Goal: Information Seeking & Learning: Learn about a topic

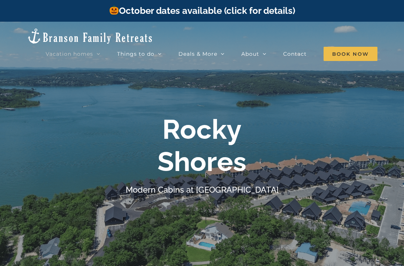
click at [200, 117] on span "Blue Pearl | 5 Bedrooms" at bounding box center [174, 120] width 55 height 6
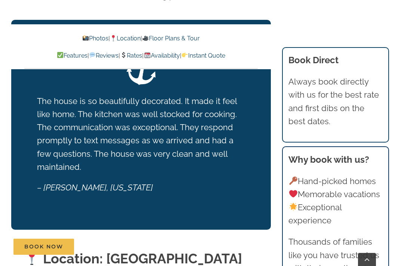
scroll to position [1411, 0]
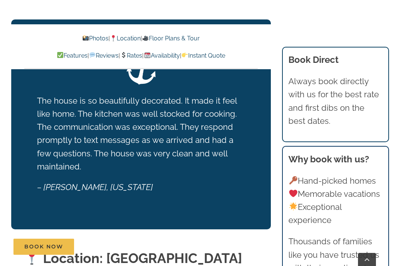
click at [87, 35] on link "Photos" at bounding box center [95, 38] width 26 height 7
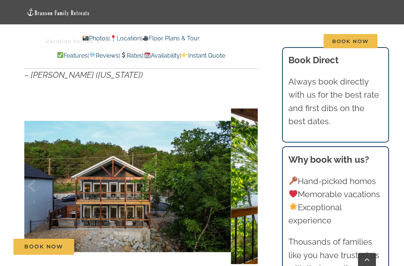
click at [247, 181] on div at bounding box center [242, 186] width 23 height 46
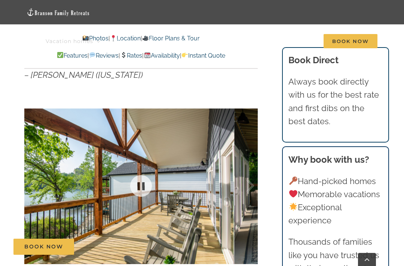
click at [249, 176] on div at bounding box center [242, 186] width 23 height 46
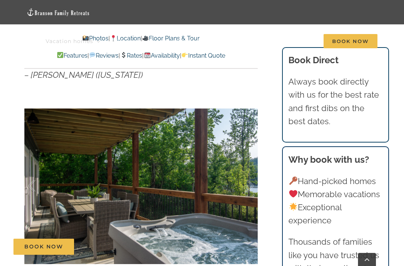
click at [250, 183] on div at bounding box center [242, 186] width 23 height 46
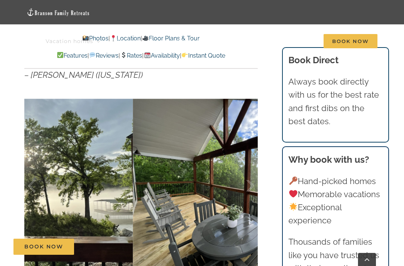
click at [250, 182] on div at bounding box center [242, 186] width 23 height 46
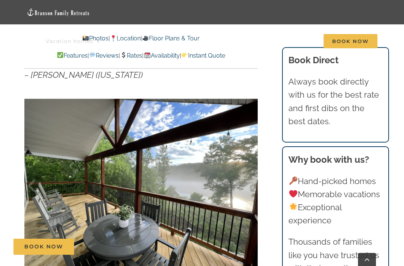
click at [254, 183] on div at bounding box center [242, 186] width 23 height 46
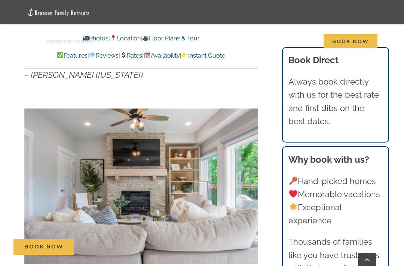
click at [250, 184] on div at bounding box center [242, 186] width 23 height 46
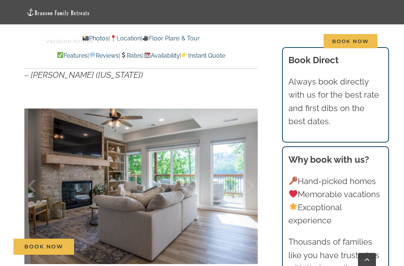
click at [252, 183] on div at bounding box center [242, 186] width 23 height 46
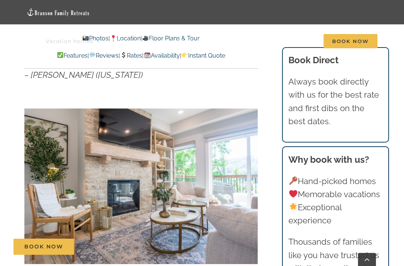
click at [253, 182] on div at bounding box center [242, 186] width 23 height 46
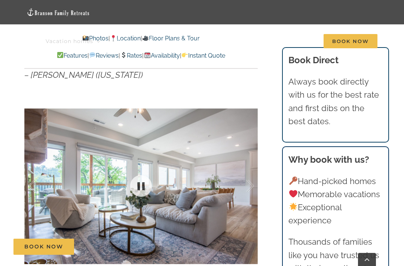
click at [250, 184] on div at bounding box center [242, 186] width 23 height 46
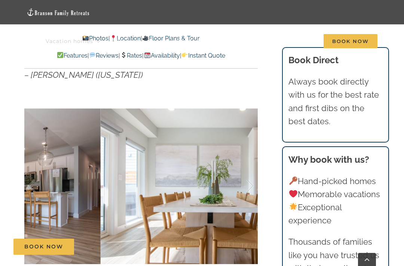
click at [249, 182] on div at bounding box center [242, 186] width 23 height 46
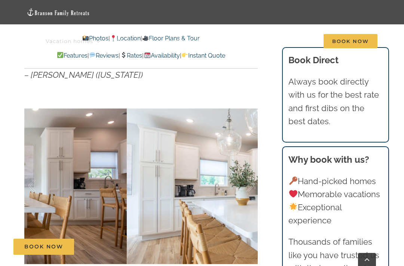
click at [250, 183] on div at bounding box center [242, 186] width 23 height 46
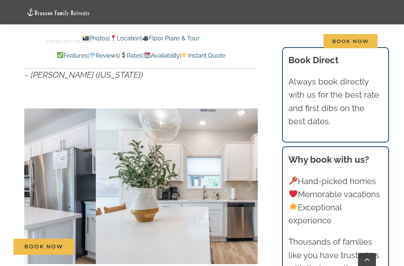
click at [253, 177] on div at bounding box center [242, 186] width 23 height 46
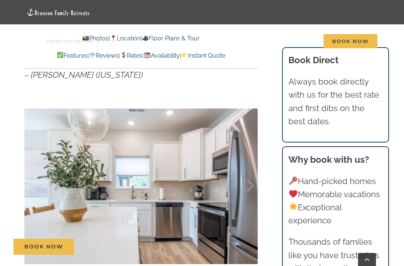
click at [252, 181] on div at bounding box center [242, 186] width 23 height 46
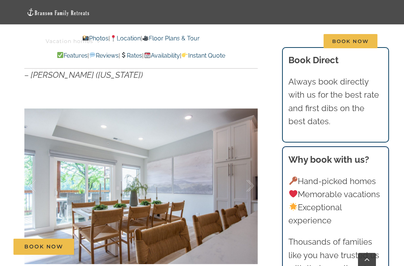
click at [252, 181] on div at bounding box center [242, 186] width 23 height 46
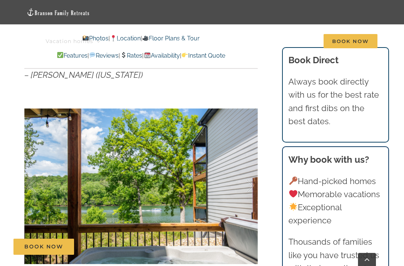
click at [253, 180] on div at bounding box center [242, 186] width 23 height 46
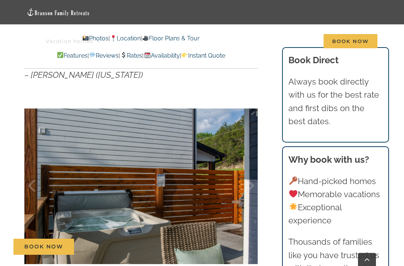
click at [252, 181] on div at bounding box center [242, 186] width 23 height 46
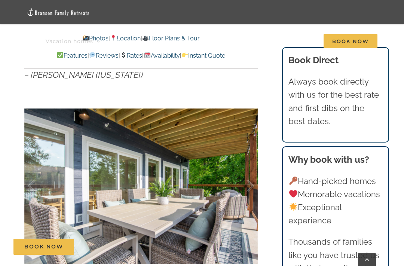
click at [252, 182] on div at bounding box center [242, 186] width 23 height 46
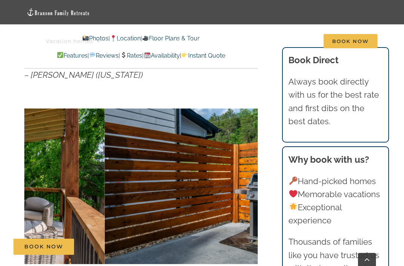
click at [254, 183] on div at bounding box center [242, 186] width 23 height 46
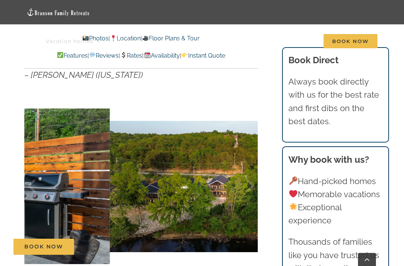
click at [253, 187] on div at bounding box center [242, 186] width 23 height 46
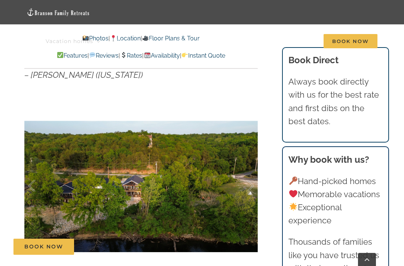
click at [252, 185] on div at bounding box center [242, 186] width 23 height 46
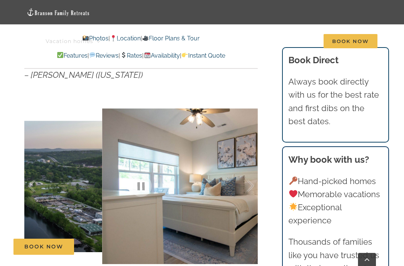
click at [251, 183] on div at bounding box center [242, 186] width 23 height 46
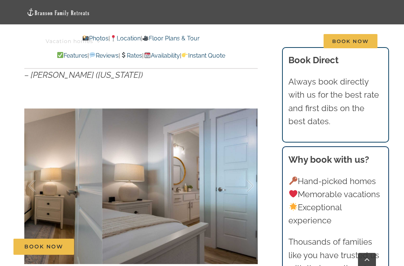
click at [254, 181] on div at bounding box center [242, 186] width 23 height 46
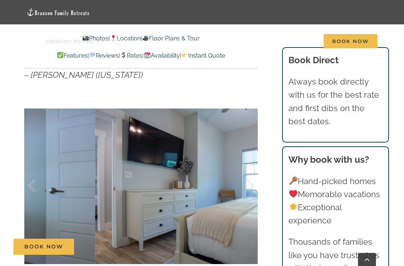
click at [253, 182] on div at bounding box center [242, 186] width 23 height 46
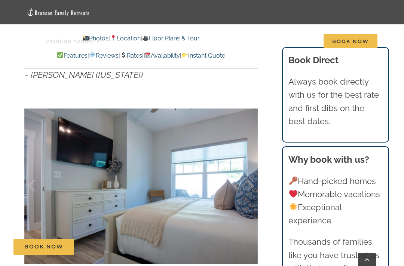
click at [253, 185] on div at bounding box center [242, 186] width 23 height 46
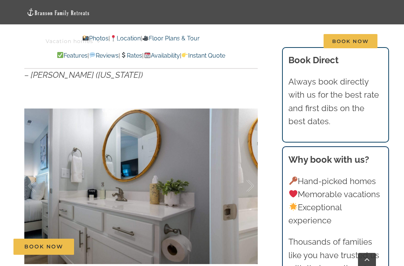
click at [252, 182] on div at bounding box center [242, 186] width 23 height 46
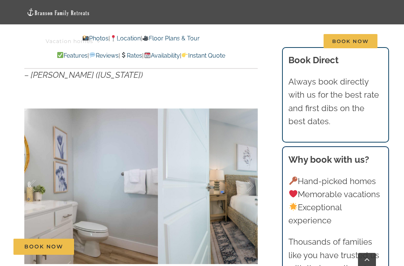
click at [252, 184] on div at bounding box center [242, 186] width 23 height 46
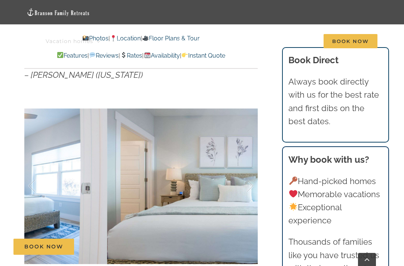
click at [252, 183] on div at bounding box center [242, 186] width 23 height 46
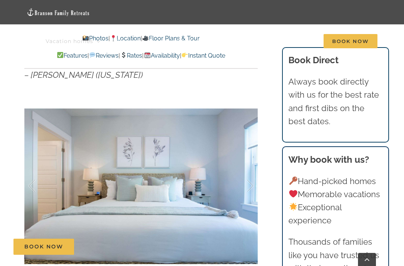
click at [252, 183] on div at bounding box center [242, 186] width 23 height 46
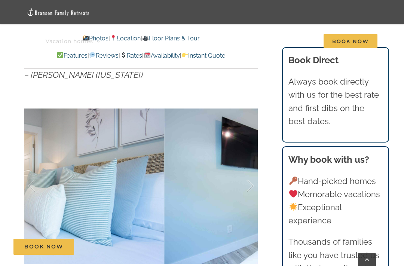
click at [252, 182] on div at bounding box center [242, 186] width 23 height 46
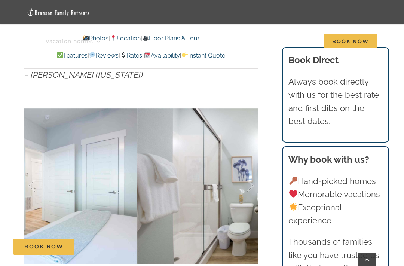
click at [253, 183] on div at bounding box center [242, 186] width 23 height 46
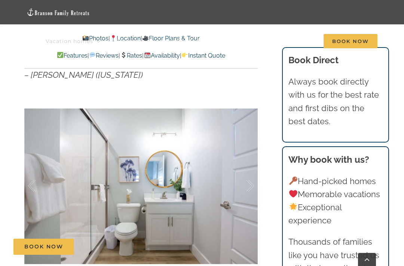
click at [253, 184] on div at bounding box center [242, 186] width 23 height 46
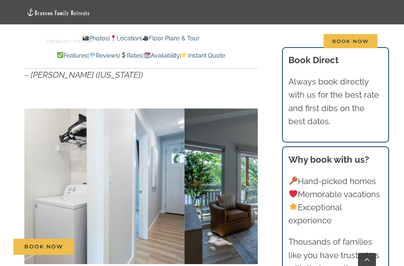
click at [253, 184] on div at bounding box center [242, 186] width 23 height 46
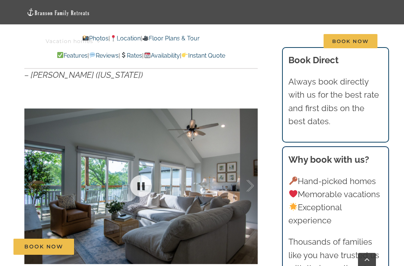
click at [256, 182] on div at bounding box center [141, 186] width 234 height 194
click at [253, 182] on div at bounding box center [242, 186] width 23 height 46
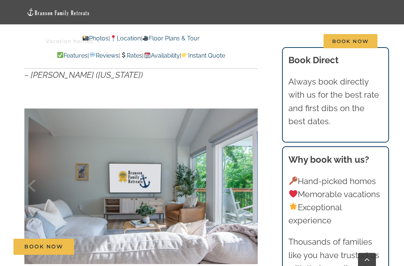
click at [251, 179] on div at bounding box center [242, 186] width 23 height 46
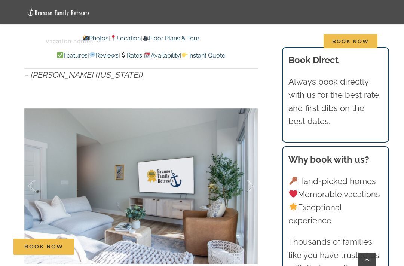
click at [252, 181] on div at bounding box center [242, 186] width 23 height 46
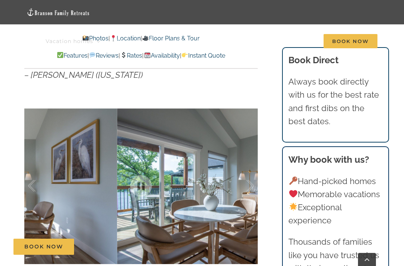
click at [252, 181] on div at bounding box center [242, 186] width 23 height 46
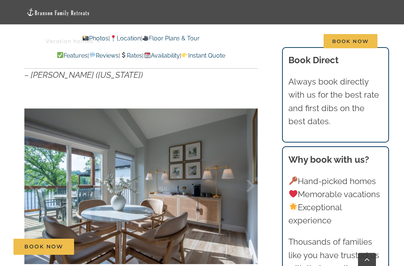
click at [250, 180] on div at bounding box center [242, 186] width 23 height 46
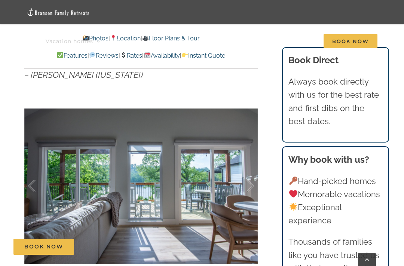
click at [252, 181] on div at bounding box center [242, 186] width 23 height 46
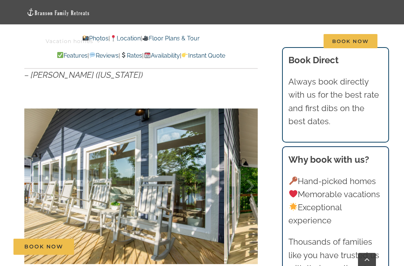
click at [250, 181] on div at bounding box center [242, 186] width 23 height 46
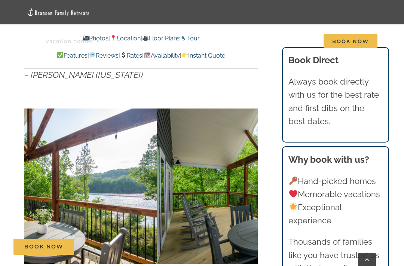
click at [250, 181] on div at bounding box center [242, 186] width 23 height 46
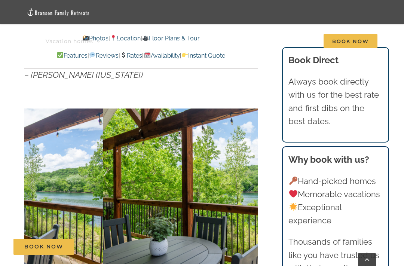
click at [253, 182] on div at bounding box center [242, 186] width 23 height 46
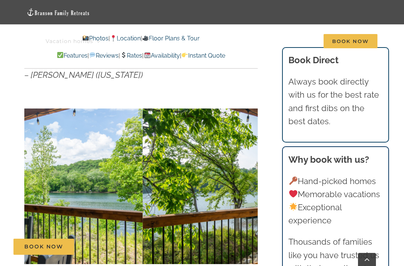
click at [253, 183] on div at bounding box center [242, 186] width 23 height 46
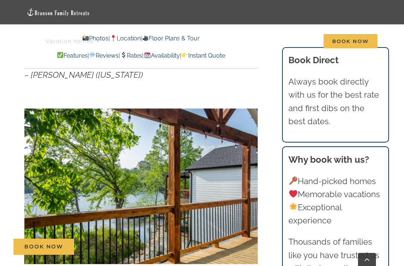
click at [183, 39] on span "Deals & More" at bounding box center [198, 41] width 39 height 5
click at [179, 40] on span "Deals & More" at bounding box center [198, 41] width 39 height 5
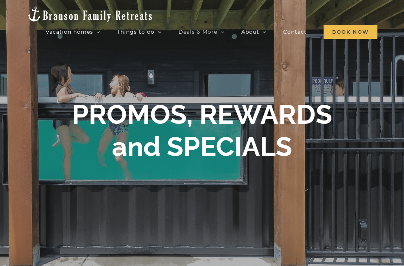
click at [214, 121] on span "Claymore Cottage | 5 Bedrooms" at bounding box center [183, 124] width 73 height 6
click at [221, 134] on span "Whispering Waves | 5 Bedrooms" at bounding box center [184, 137] width 74 height 6
click at [201, 147] on span "[GEOGRAPHIC_DATA] | 5 Bedrooms" at bounding box center [174, 153] width 54 height 13
click at [219, 121] on span "Claymore Cottage | 5 Bedrooms" at bounding box center [183, 124] width 73 height 6
click at [214, 108] on span "Camp Stillwater | 5 Bedrooms" at bounding box center [180, 111] width 67 height 6
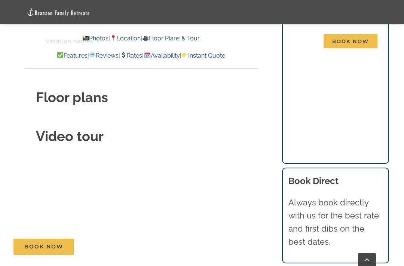
scroll to position [2726, 0]
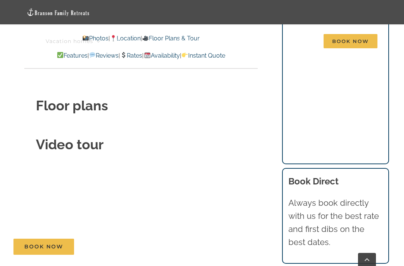
click at [85, 98] on strong "Floor plans" at bounding box center [72, 106] width 72 height 16
click at [92, 98] on strong "Floor plans" at bounding box center [72, 106] width 72 height 16
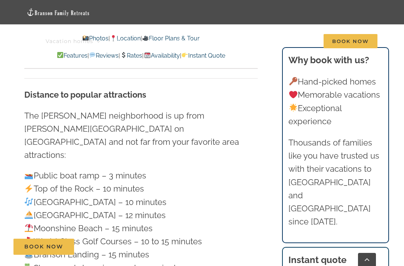
scroll to position [2110, 0]
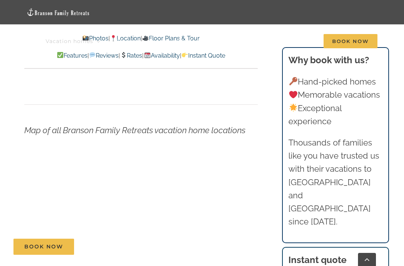
scroll to position [2617, 0]
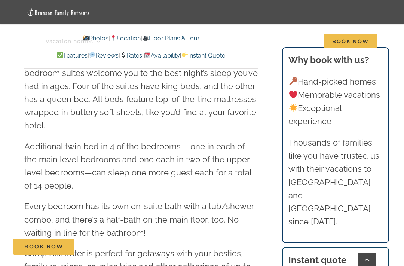
scroll to position [927, 0]
click at [176, 122] on span "Camp Stillwater | 5 Bedrooms" at bounding box center [180, 125] width 67 height 6
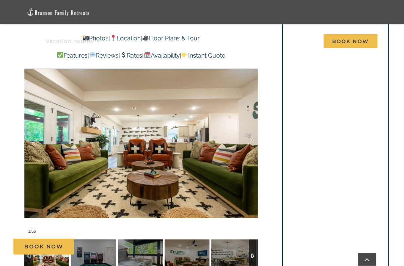
scroll to position [544, 0]
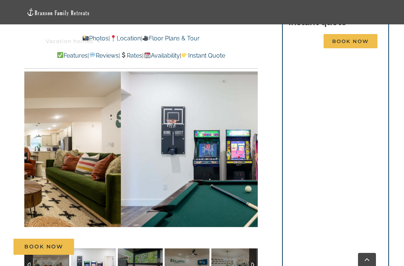
click at [241, 137] on div at bounding box center [242, 149] width 23 height 46
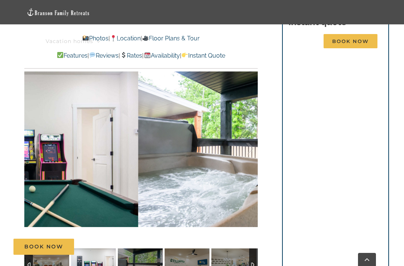
click at [241, 129] on div at bounding box center [242, 149] width 23 height 46
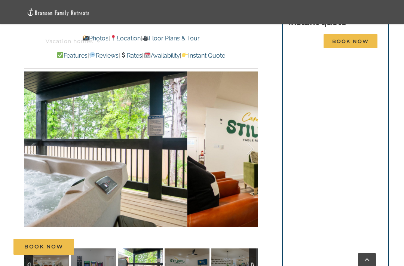
click at [245, 126] on div at bounding box center [242, 149] width 23 height 46
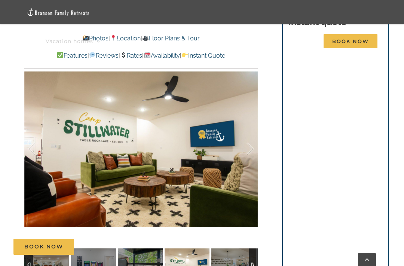
click at [252, 126] on div at bounding box center [242, 149] width 23 height 46
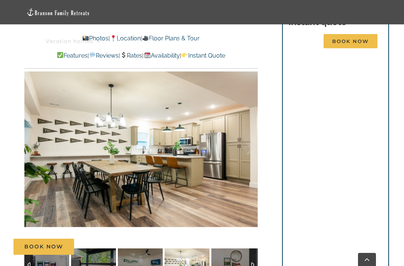
click at [249, 127] on div at bounding box center [242, 149] width 23 height 46
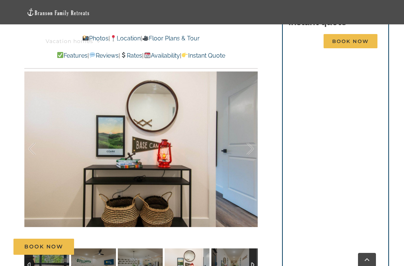
click at [245, 127] on div at bounding box center [242, 149] width 23 height 46
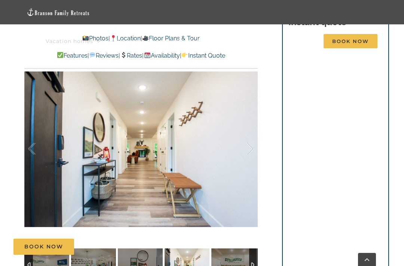
click at [248, 127] on div at bounding box center [242, 149] width 23 height 46
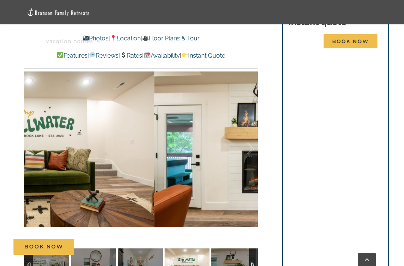
click at [250, 126] on div at bounding box center [242, 149] width 23 height 46
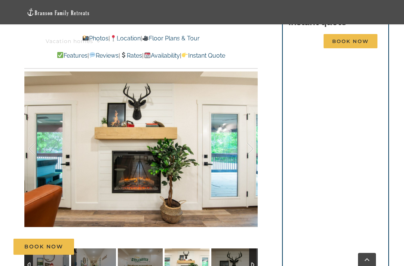
click at [253, 126] on div at bounding box center [242, 149] width 23 height 46
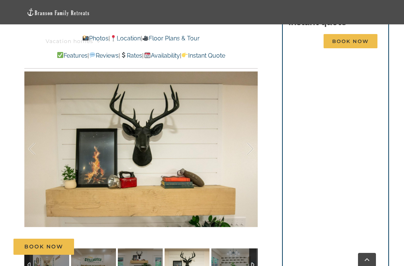
click at [252, 126] on div at bounding box center [242, 149] width 23 height 46
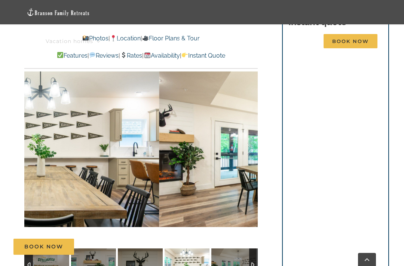
click at [249, 126] on div at bounding box center [242, 149] width 23 height 46
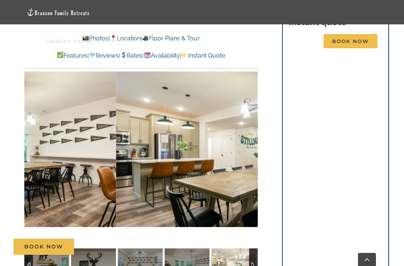
click at [253, 126] on div at bounding box center [242, 149] width 23 height 46
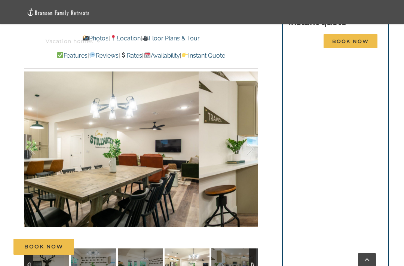
click at [252, 127] on div at bounding box center [242, 149] width 23 height 46
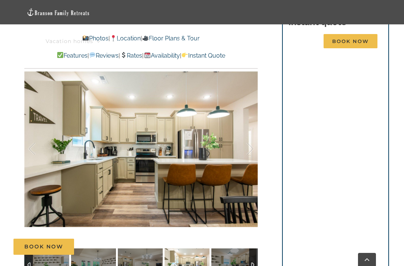
click at [252, 126] on div at bounding box center [242, 149] width 23 height 46
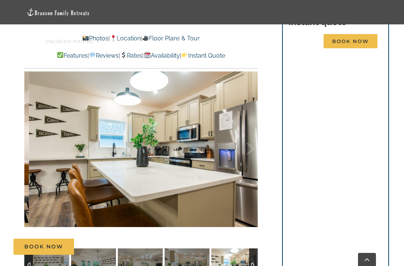
click at [250, 127] on div at bounding box center [242, 149] width 23 height 46
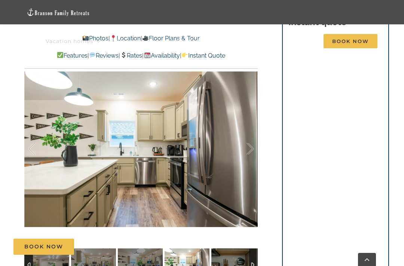
click at [252, 126] on div at bounding box center [242, 149] width 23 height 46
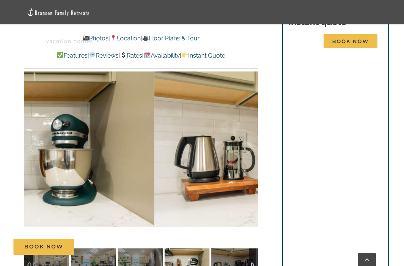
click at [253, 126] on div at bounding box center [242, 149] width 23 height 46
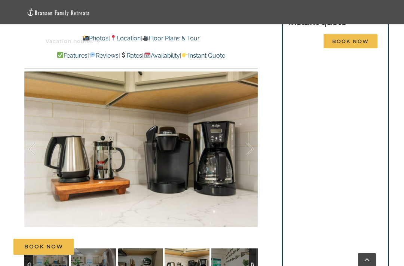
click at [253, 126] on div at bounding box center [242, 149] width 23 height 46
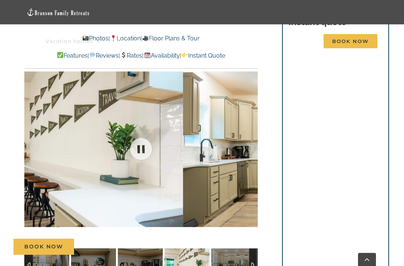
click at [254, 125] on div at bounding box center [141, 149] width 234 height 194
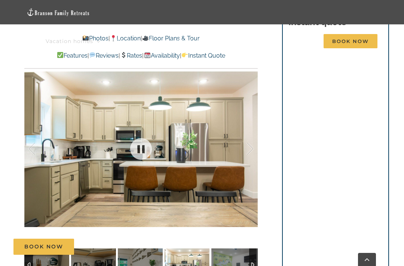
click at [253, 126] on div at bounding box center [242, 149] width 23 height 46
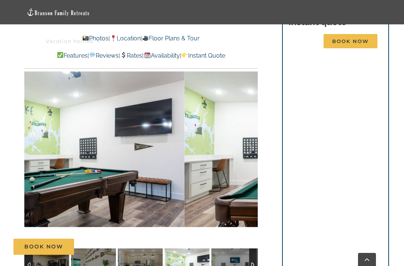
click at [253, 126] on div at bounding box center [242, 149] width 23 height 46
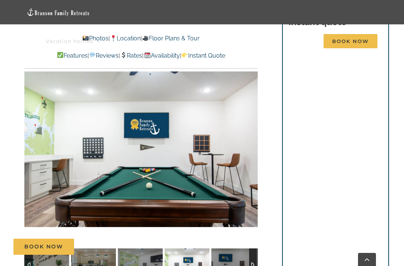
click at [249, 128] on div at bounding box center [242, 149] width 23 height 46
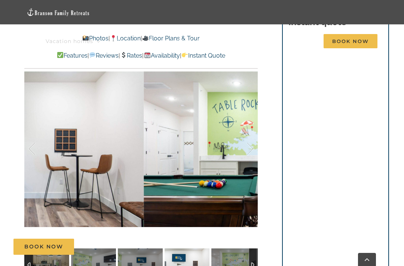
click at [250, 127] on div at bounding box center [242, 149] width 23 height 46
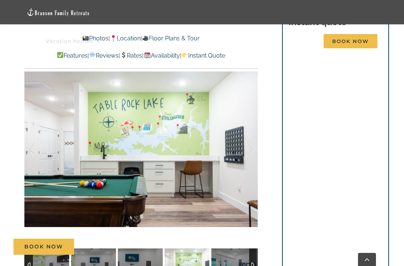
click at [253, 126] on div at bounding box center [242, 149] width 23 height 46
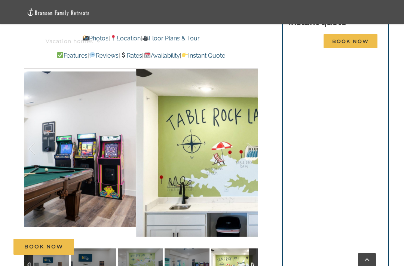
click at [250, 127] on div at bounding box center [242, 149] width 23 height 46
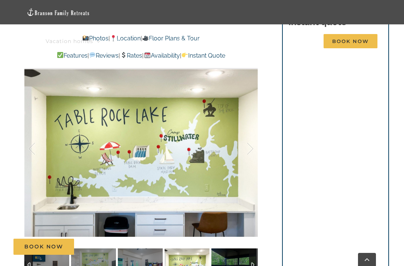
click at [252, 126] on div at bounding box center [242, 149] width 23 height 46
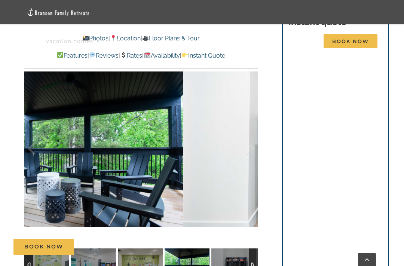
click at [252, 126] on div at bounding box center [242, 149] width 23 height 46
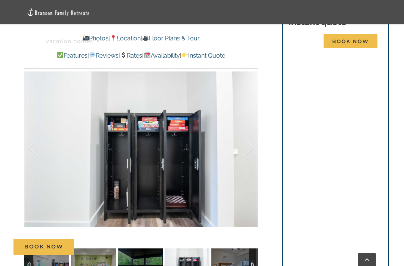
click at [251, 126] on div at bounding box center [242, 149] width 23 height 46
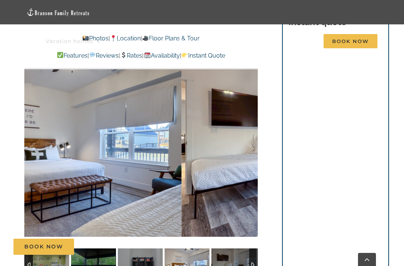
click at [252, 126] on div at bounding box center [242, 149] width 23 height 46
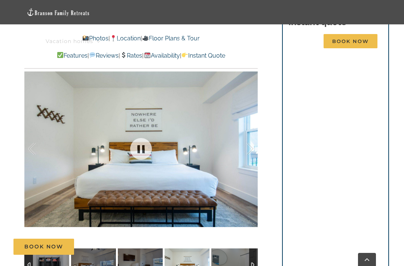
click at [252, 126] on div at bounding box center [242, 149] width 23 height 46
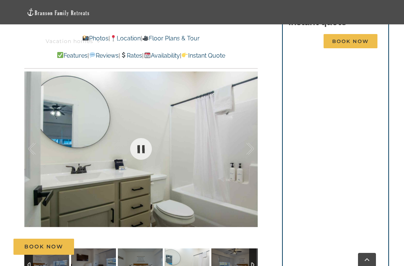
click at [252, 126] on div at bounding box center [242, 149] width 23 height 46
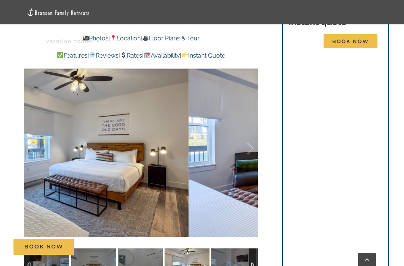
click at [250, 126] on div at bounding box center [242, 149] width 23 height 46
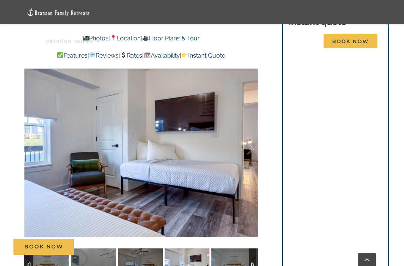
click at [253, 126] on div at bounding box center [242, 149] width 23 height 46
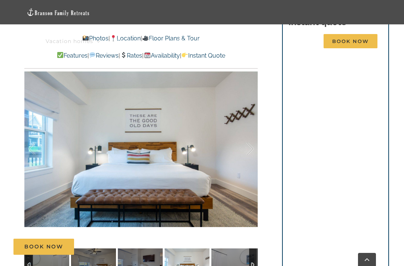
click at [252, 126] on div at bounding box center [242, 149] width 23 height 46
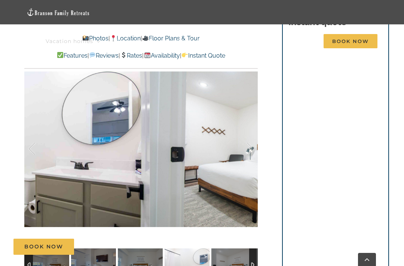
click at [252, 127] on div at bounding box center [242, 149] width 23 height 46
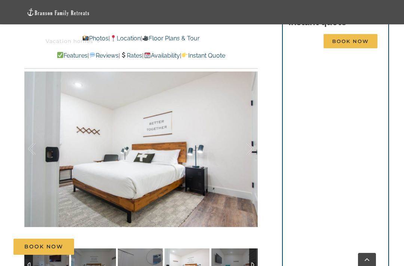
click at [252, 127] on div at bounding box center [242, 149] width 23 height 46
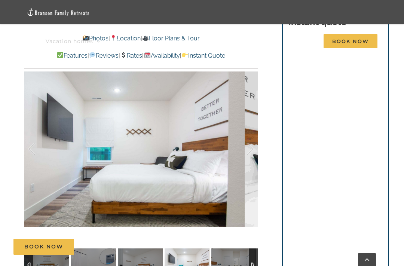
click at [250, 126] on div at bounding box center [242, 149] width 23 height 46
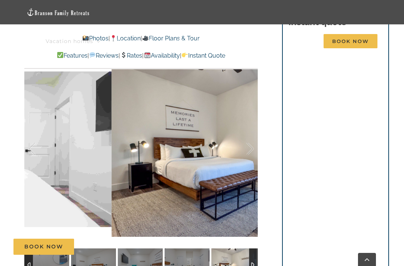
click at [252, 126] on div at bounding box center [242, 149] width 23 height 46
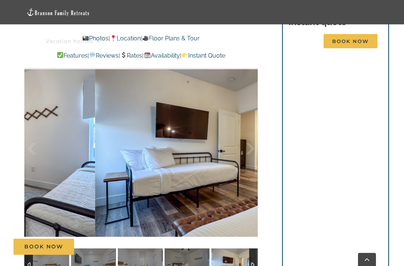
click at [252, 126] on div at bounding box center [242, 149] width 23 height 46
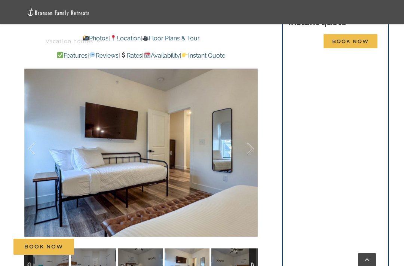
click at [252, 126] on div at bounding box center [242, 149] width 23 height 46
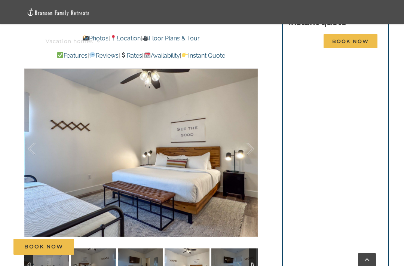
click at [250, 127] on div at bounding box center [242, 149] width 23 height 46
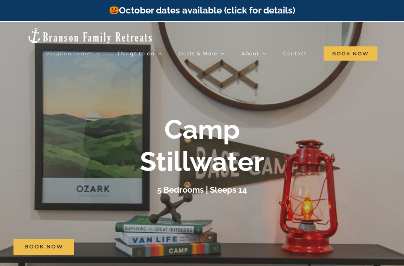
scroll to position [0, 0]
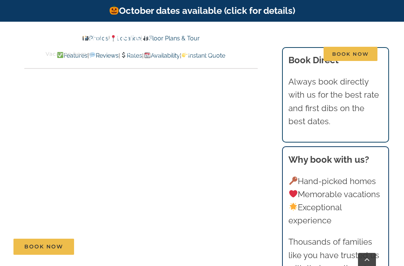
scroll to position [1295, 0]
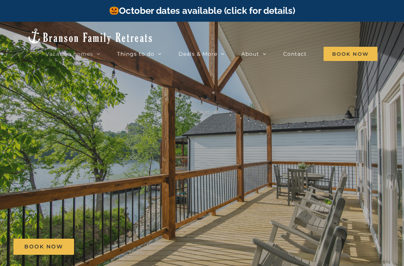
scroll to position [98, 0]
